Goal: Task Accomplishment & Management: Use online tool/utility

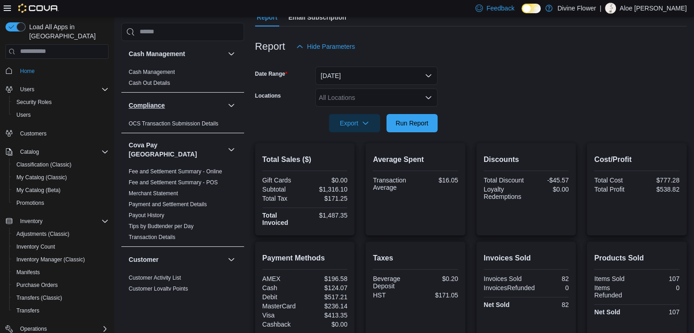
scroll to position [90, 0]
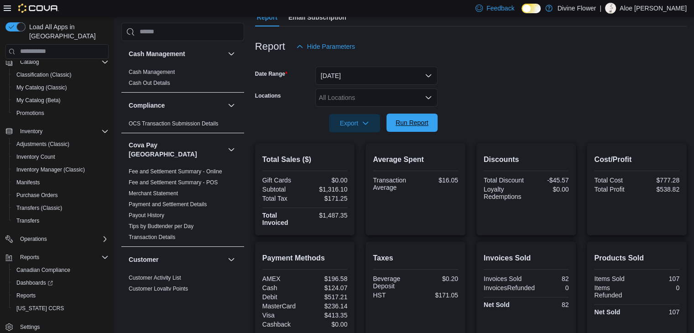
click at [400, 119] on span "Run Report" at bounding box center [411, 122] width 33 height 9
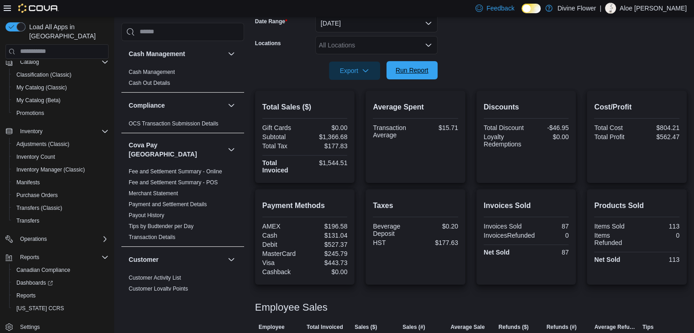
scroll to position [140, 0]
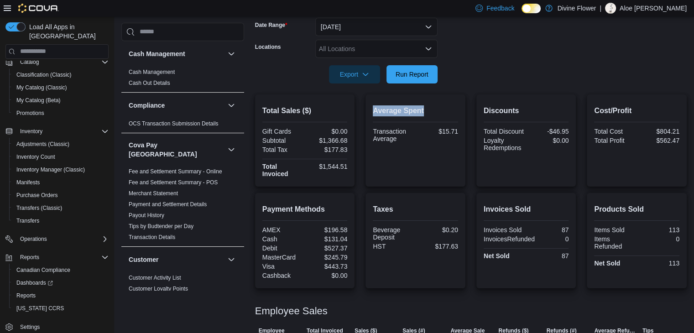
drag, startPoint x: 372, startPoint y: 110, endPoint x: 457, endPoint y: 112, distance: 85.3
click at [457, 112] on div "Average Spent Transaction Average $15.71" at bounding box center [415, 140] width 100 height 92
click at [457, 112] on h2 "Average Spent" at bounding box center [415, 110] width 85 height 11
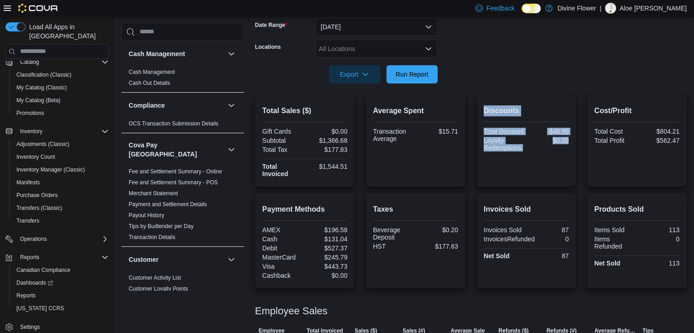
drag, startPoint x: 474, startPoint y: 108, endPoint x: 568, endPoint y: 162, distance: 108.3
click at [568, 162] on div "Total Sales ($) Gift Cards $0.00 Subtotal $1,366.68 Total Tax $177.83 Total Inv…" at bounding box center [470, 140] width 431 height 92
click at [568, 162] on div "Discounts Total Discount -$46.95 Loyalty Redemptions $0.00" at bounding box center [525, 141] width 85 height 78
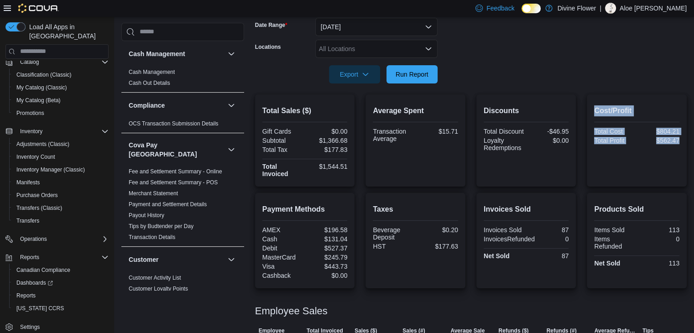
drag, startPoint x: 598, startPoint y: 107, endPoint x: 670, endPoint y: 187, distance: 106.9
click at [670, 187] on div "Total Sales ($) Gift Cards $0.00 Subtotal $1,366.68 Total Tax $177.83 Total Inv…" at bounding box center [470, 256] width 431 height 325
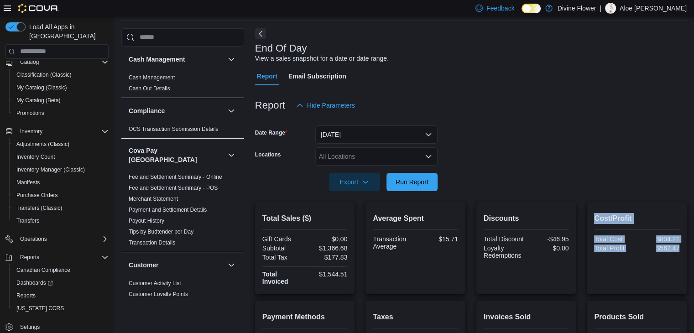
scroll to position [39, 0]
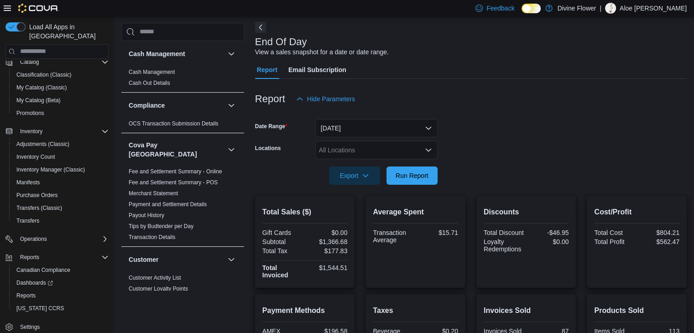
drag, startPoint x: 607, startPoint y: 183, endPoint x: 621, endPoint y: 174, distance: 16.1
click at [621, 174] on form "Date Range [DATE] Locations All Locations Export Run Report" at bounding box center [470, 146] width 431 height 77
click at [426, 166] on div "Export Run Report" at bounding box center [346, 175] width 182 height 18
click at [423, 177] on span "Run Report" at bounding box center [411, 175] width 33 height 9
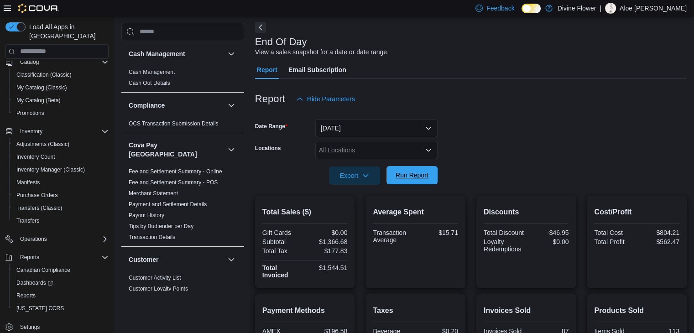
click at [423, 177] on span "Run Report" at bounding box center [411, 175] width 33 height 9
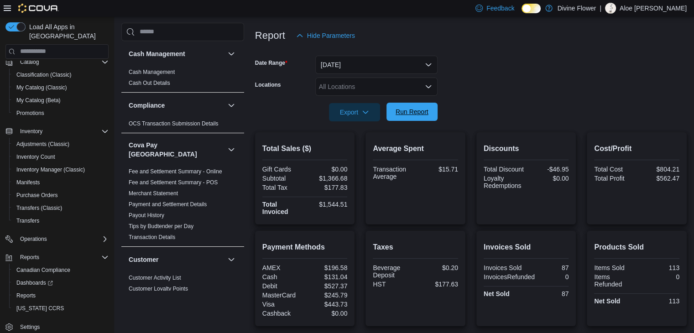
scroll to position [0, 0]
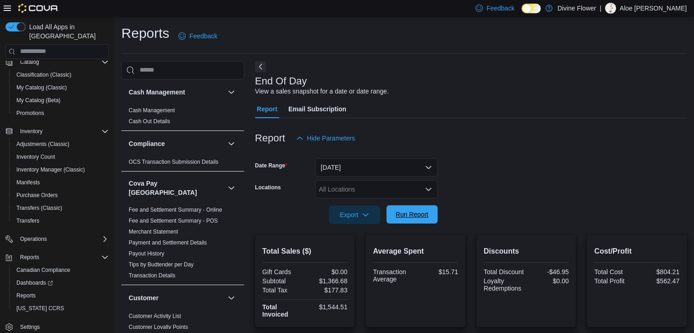
click at [397, 219] on span "Run Report" at bounding box center [412, 214] width 40 height 18
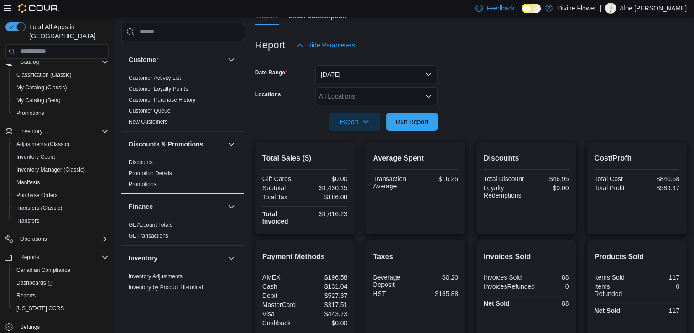
scroll to position [201, 0]
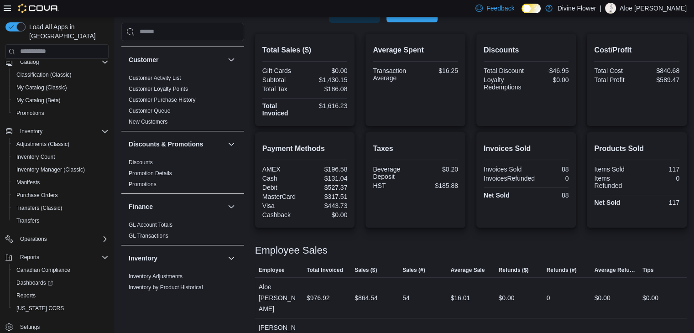
click at [426, 19] on span "Run Report" at bounding box center [412, 13] width 40 height 18
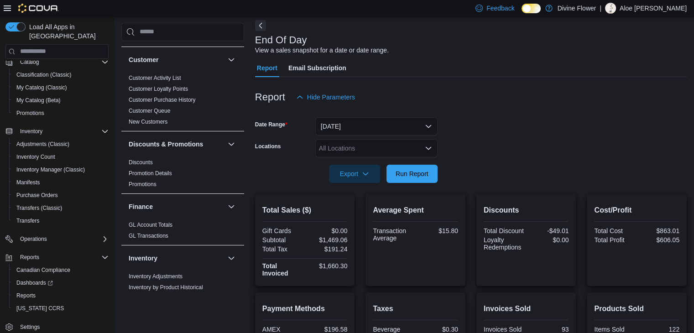
scroll to position [0, 0]
